Goal: Find specific page/section: Find specific page/section

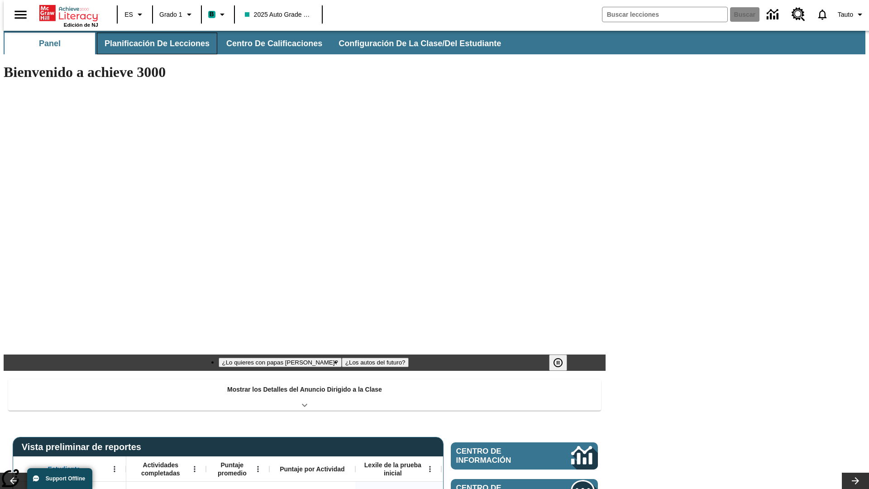
click at [152, 43] on span "Planificación de lecciones" at bounding box center [157, 43] width 105 height 10
